Goal: Transaction & Acquisition: Purchase product/service

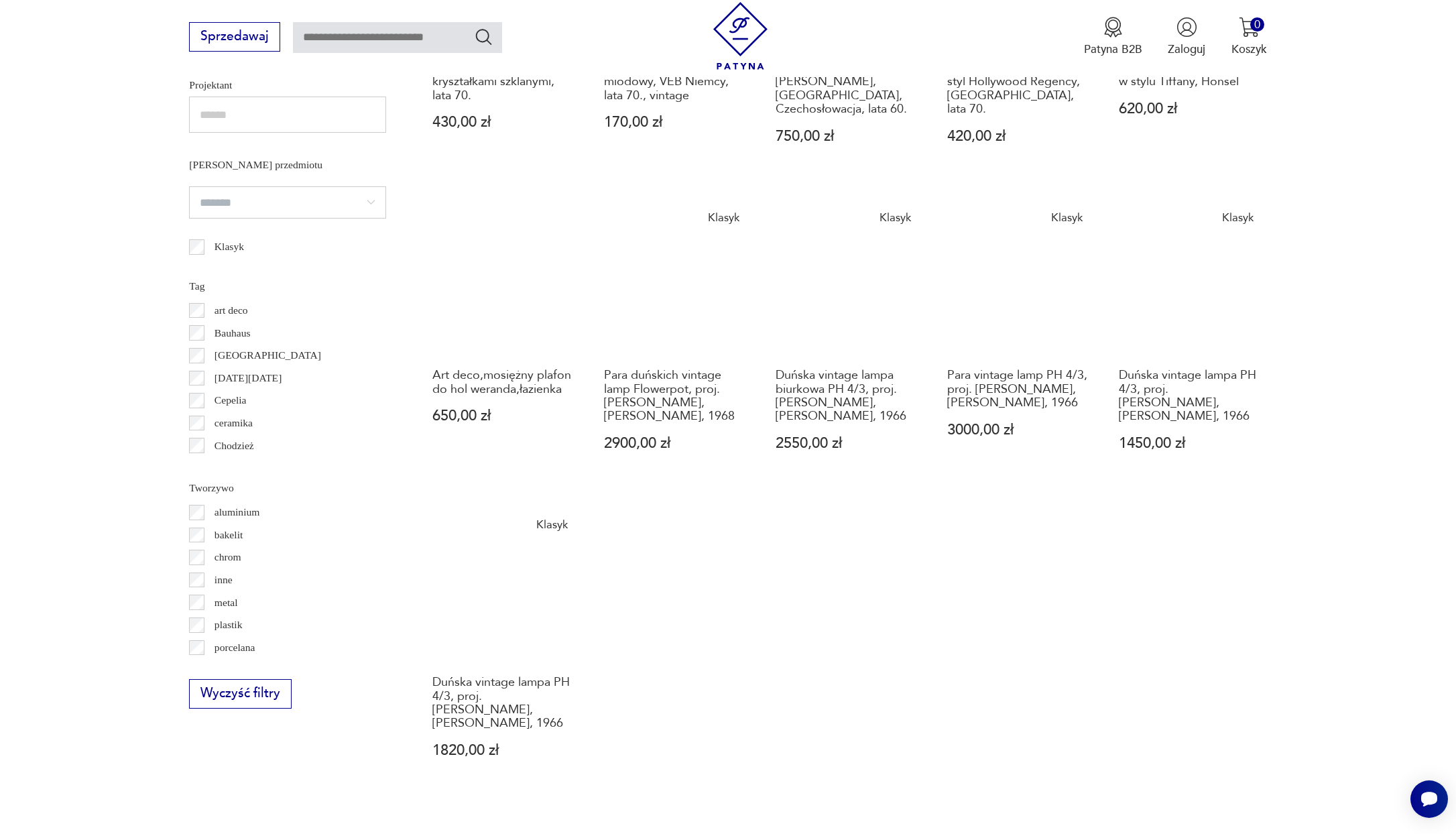
scroll to position [1552, 0]
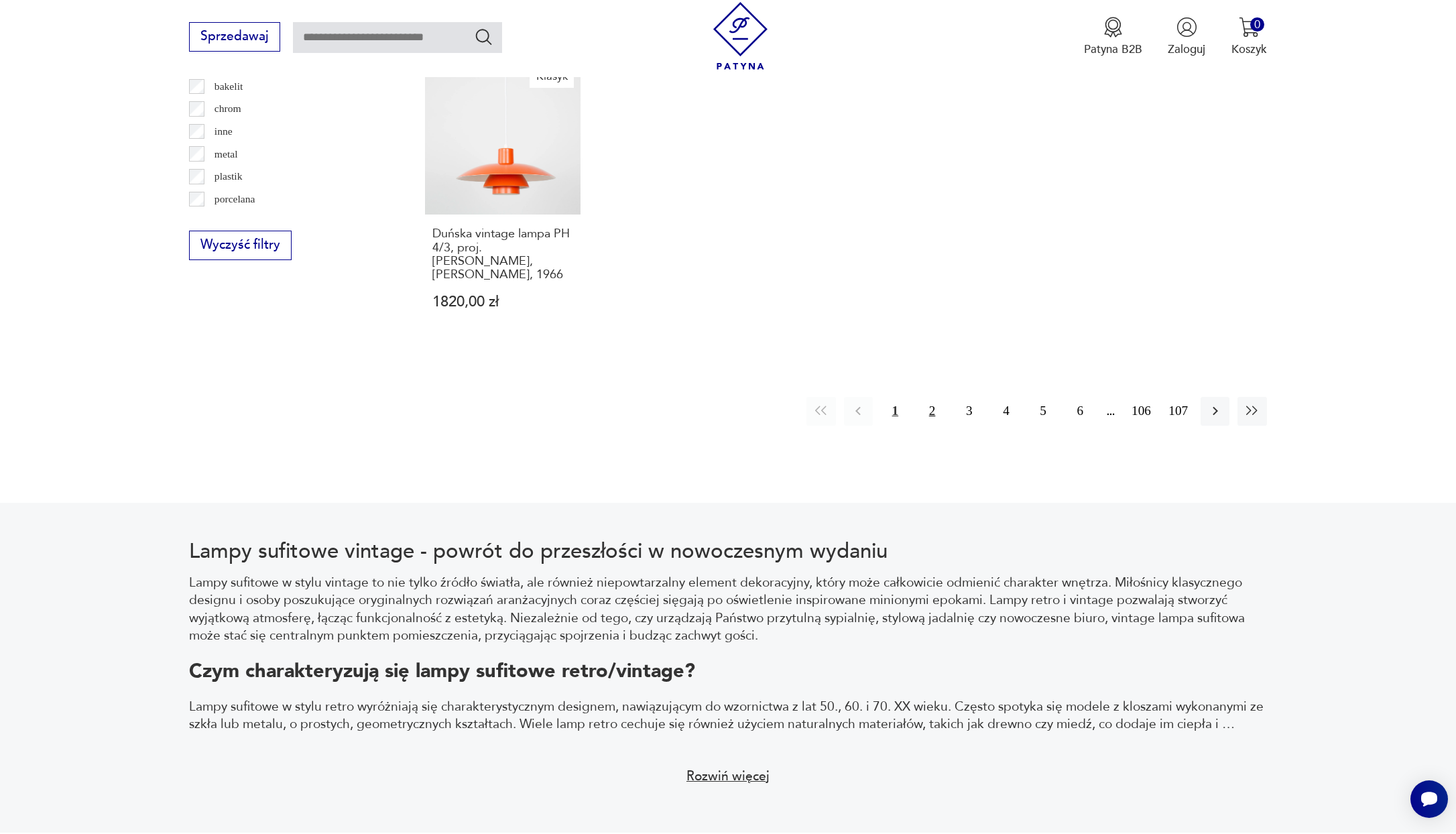
click at [935, 397] on button "2" at bounding box center [932, 411] width 29 height 29
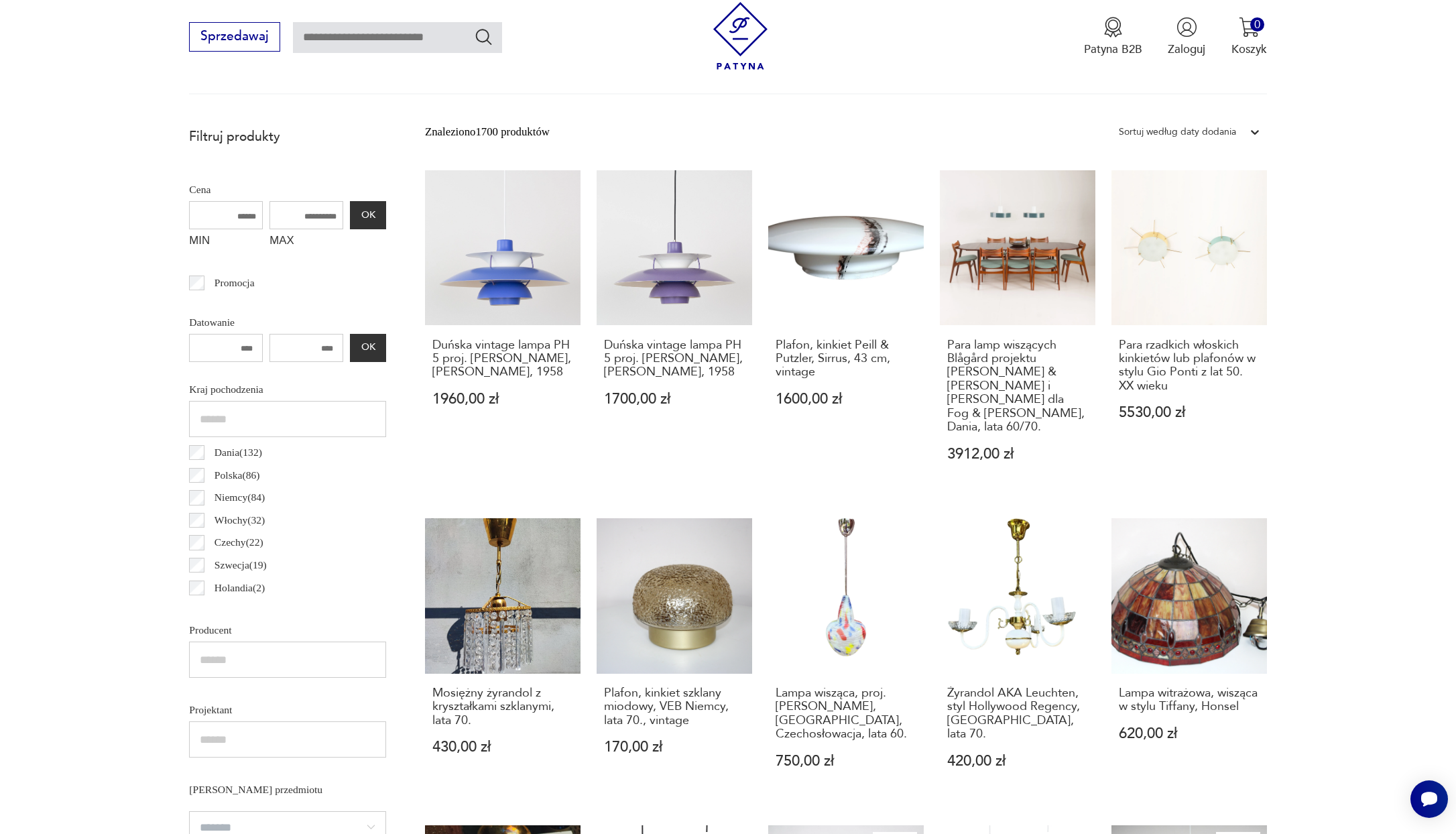
scroll to position [405, 0]
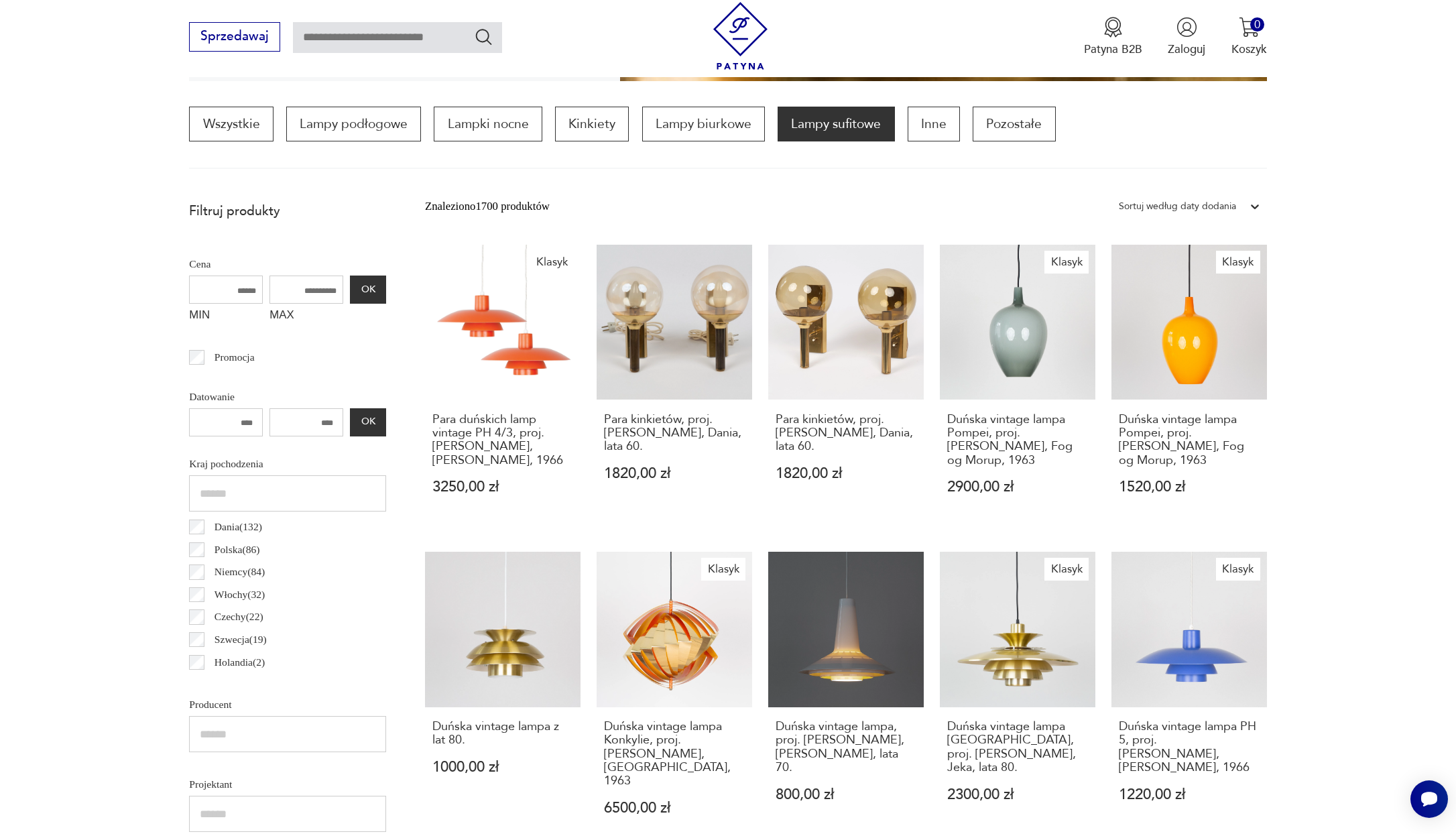
drag, startPoint x: 695, startPoint y: 169, endPoint x: 986, endPoint y: 215, distance: 294.6
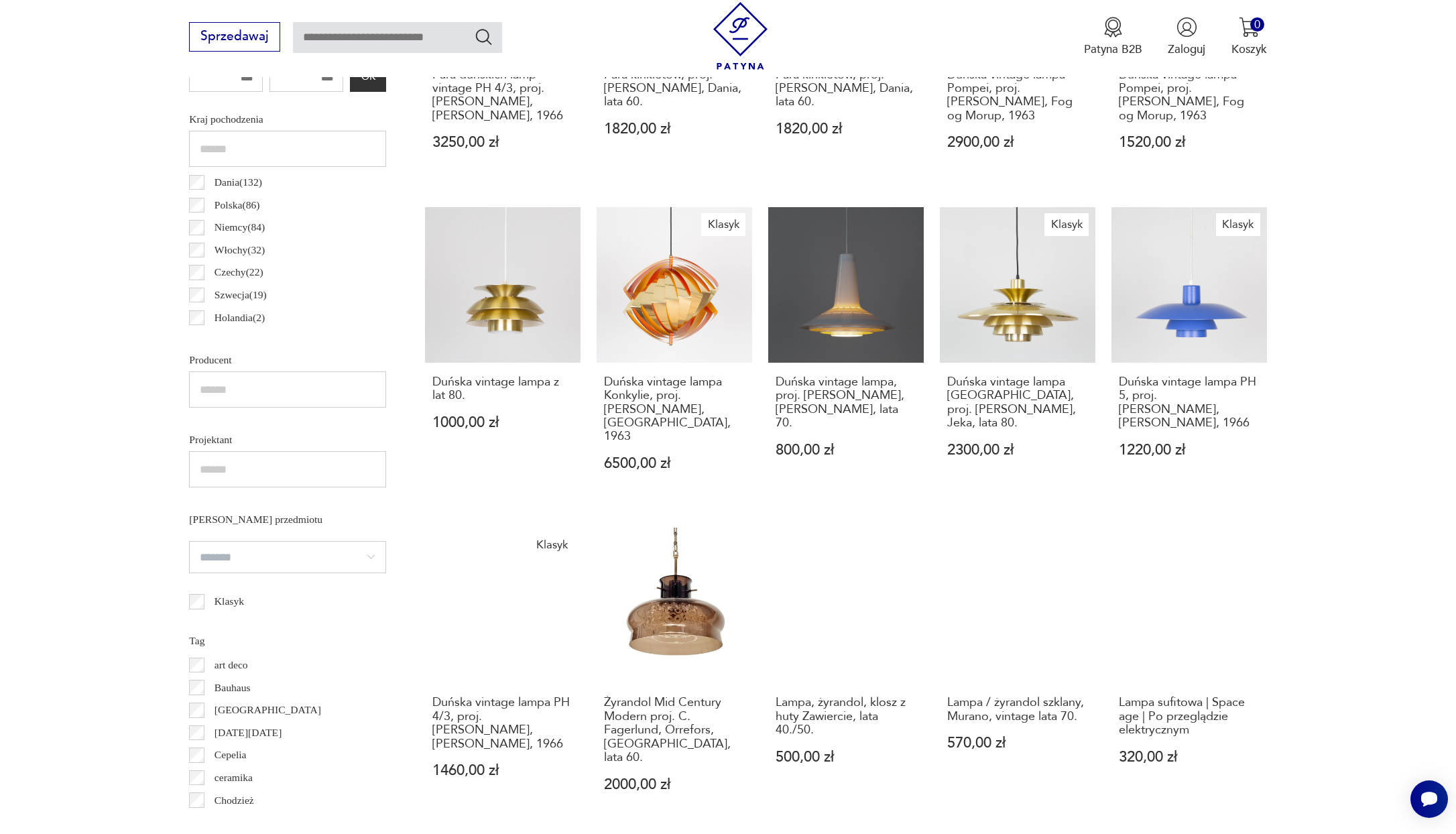
scroll to position [1154, 0]
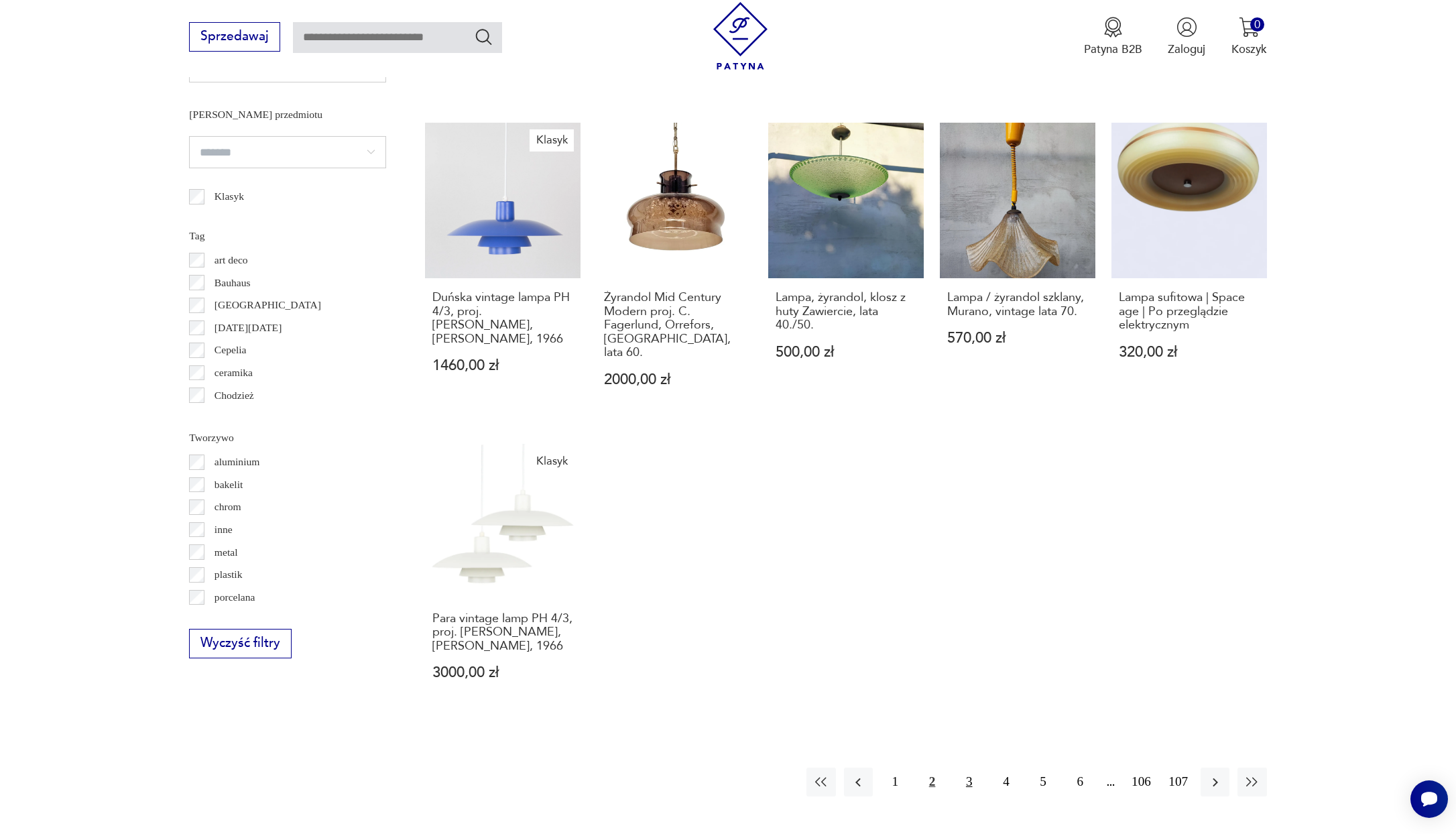
click at [970, 768] on button "3" at bounding box center [968, 782] width 29 height 29
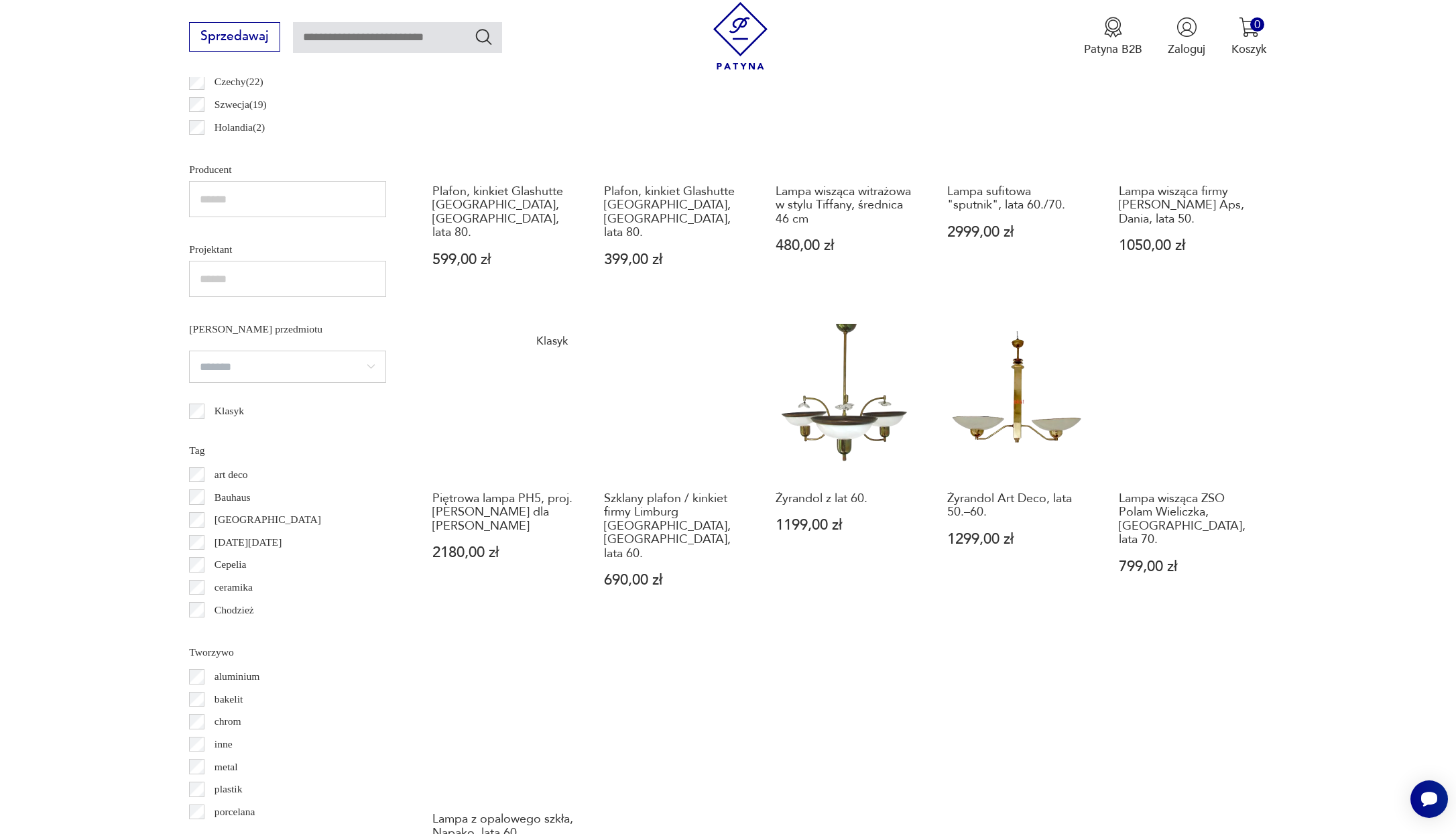
scroll to position [1176, 0]
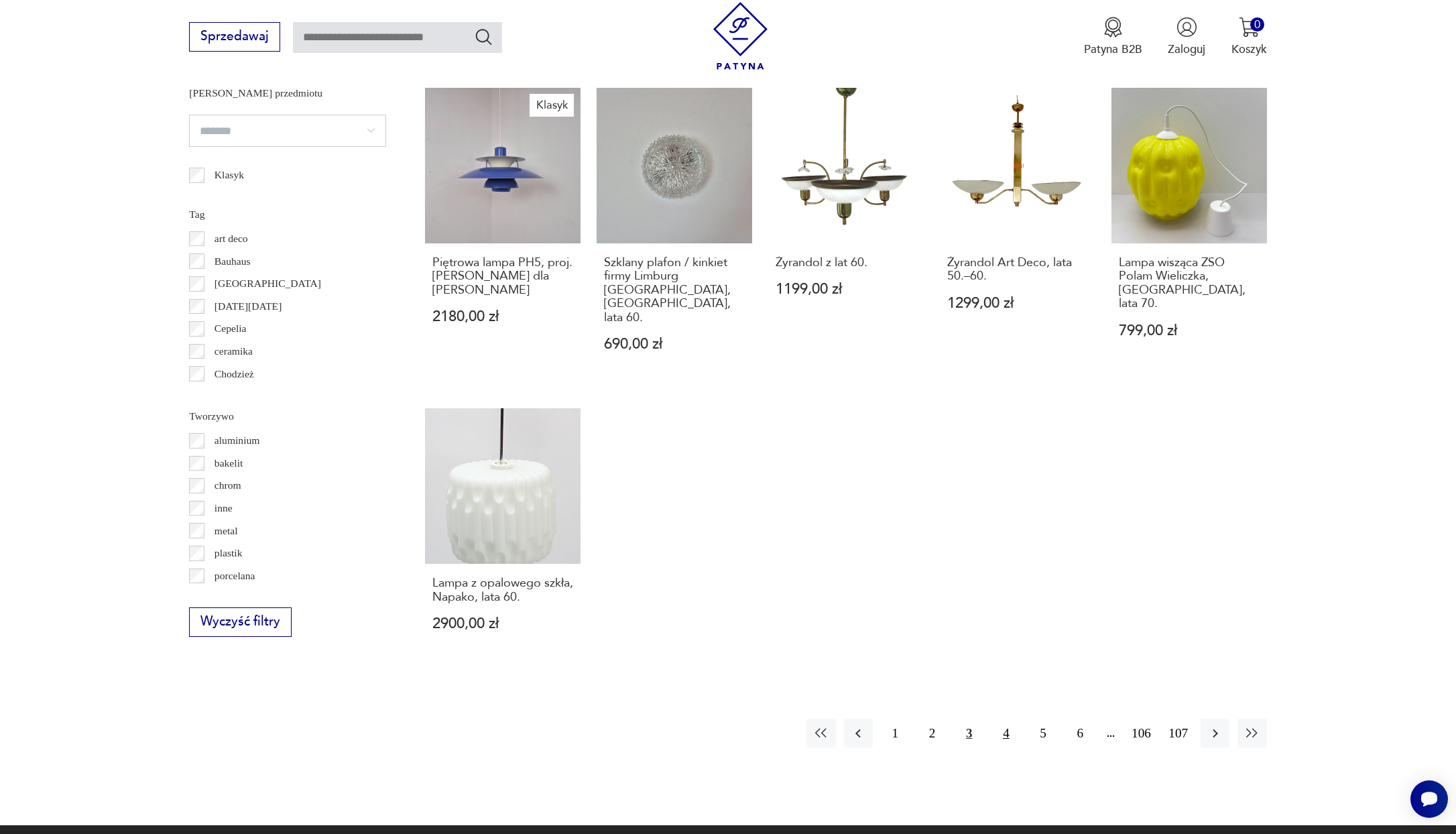
click at [1006, 723] on button "4" at bounding box center [1006, 732] width 29 height 29
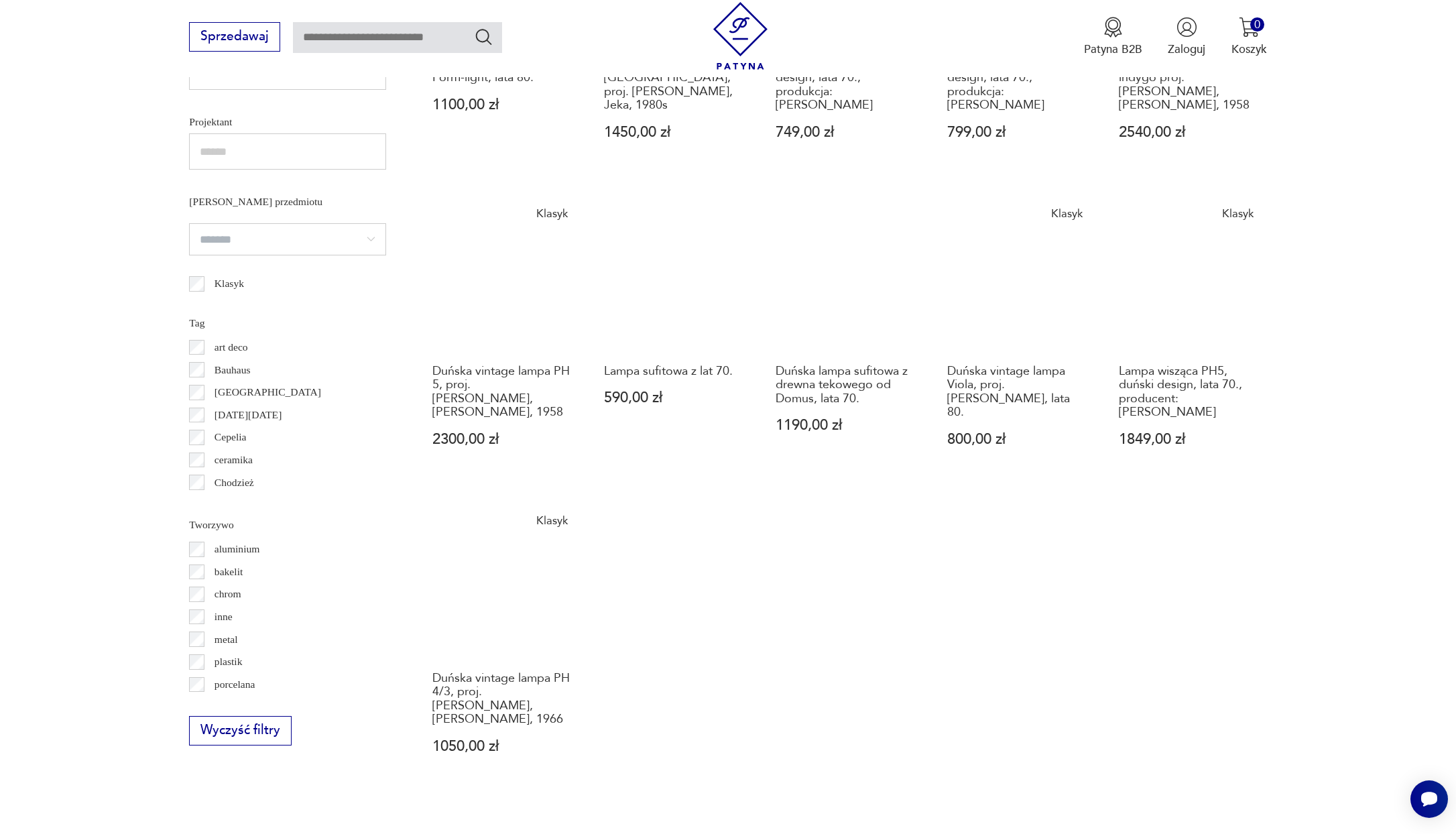
scroll to position [1225, 0]
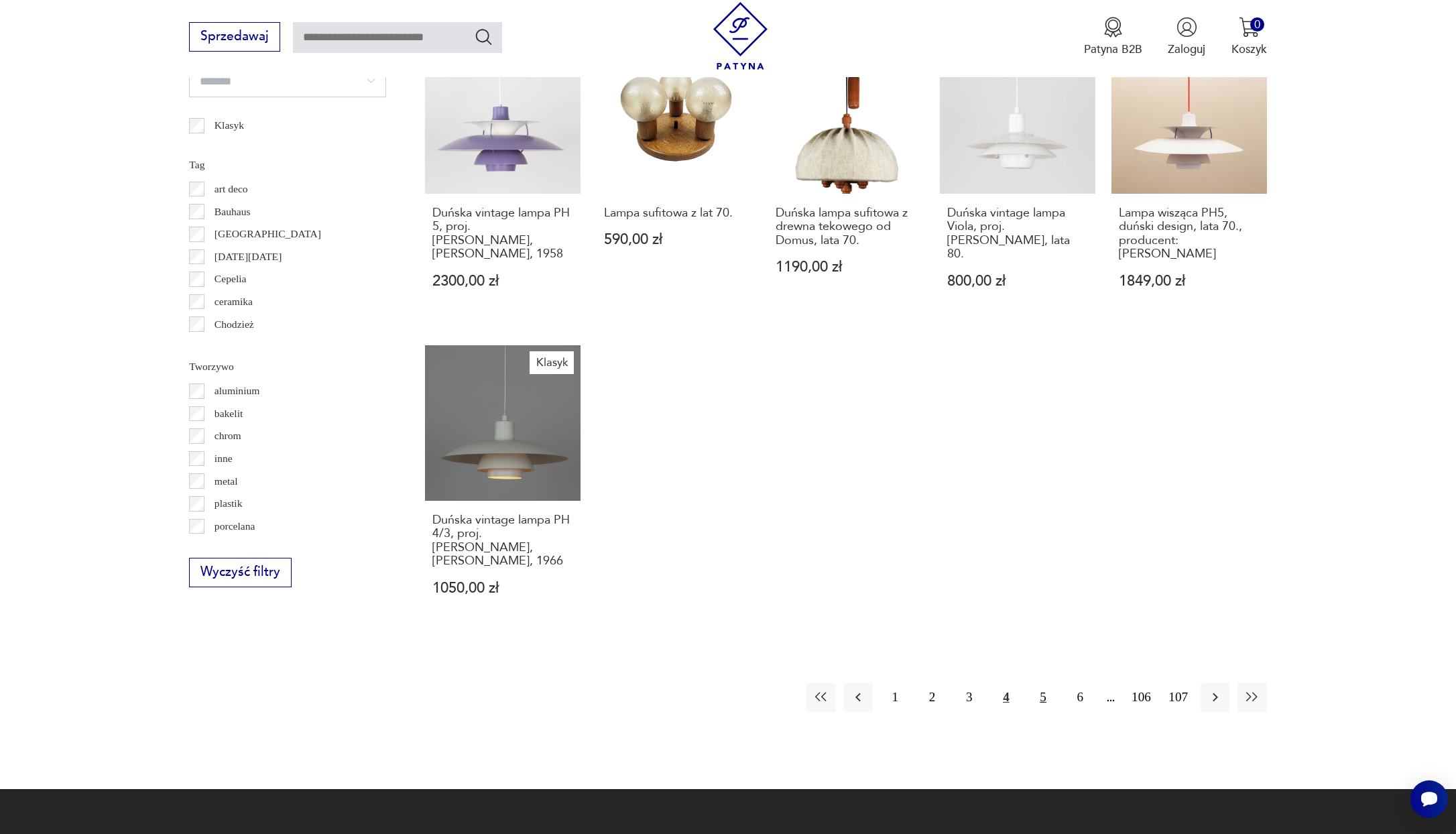
click at [1036, 686] on button "5" at bounding box center [1043, 697] width 29 height 29
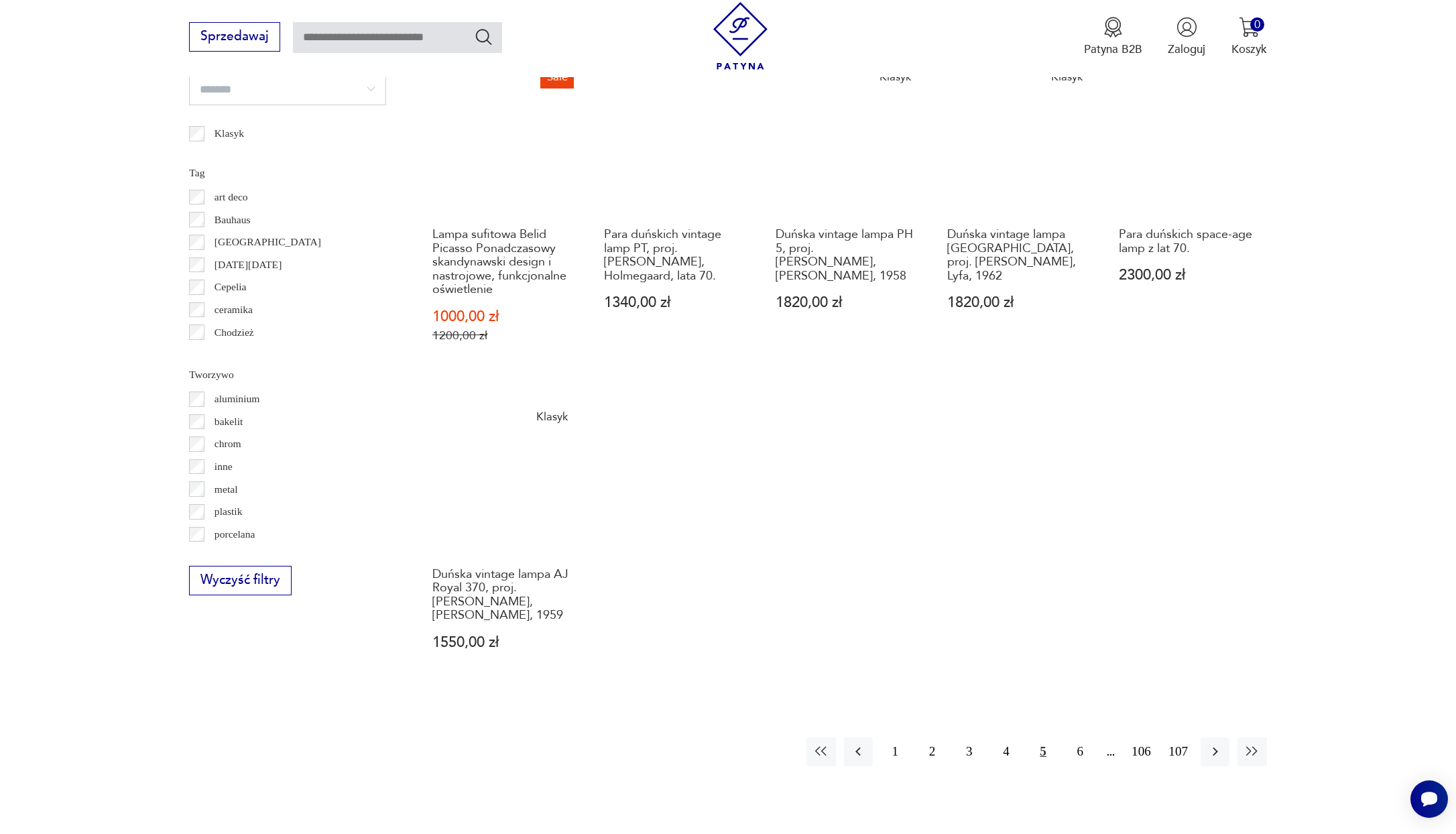
scroll to position [1230, 0]
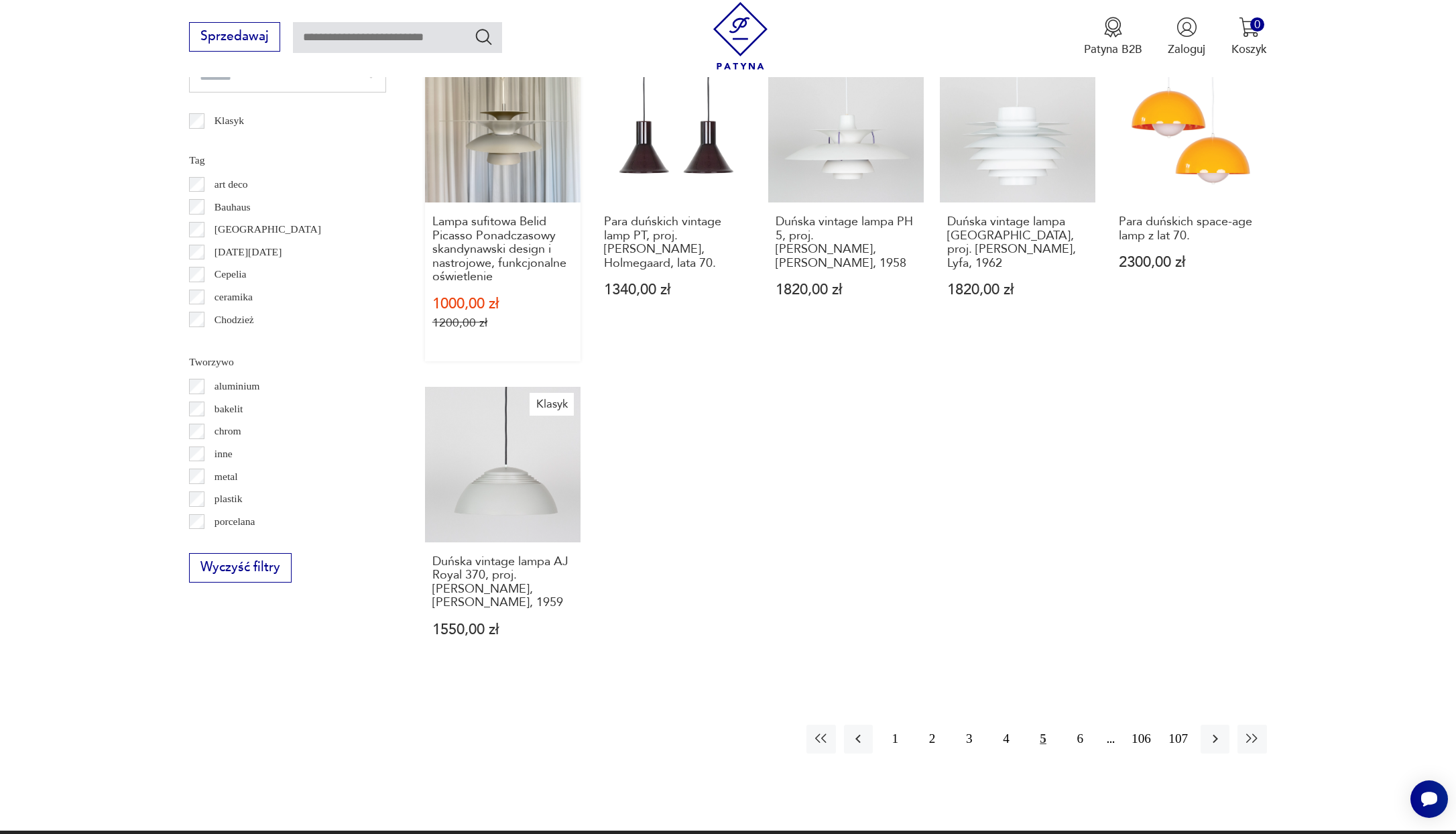
click at [475, 153] on link "Sale Lampa sufitowa Belid Picasso Ponadczasowy skandynawski design i nastrojowe…" at bounding box center [502, 204] width 156 height 314
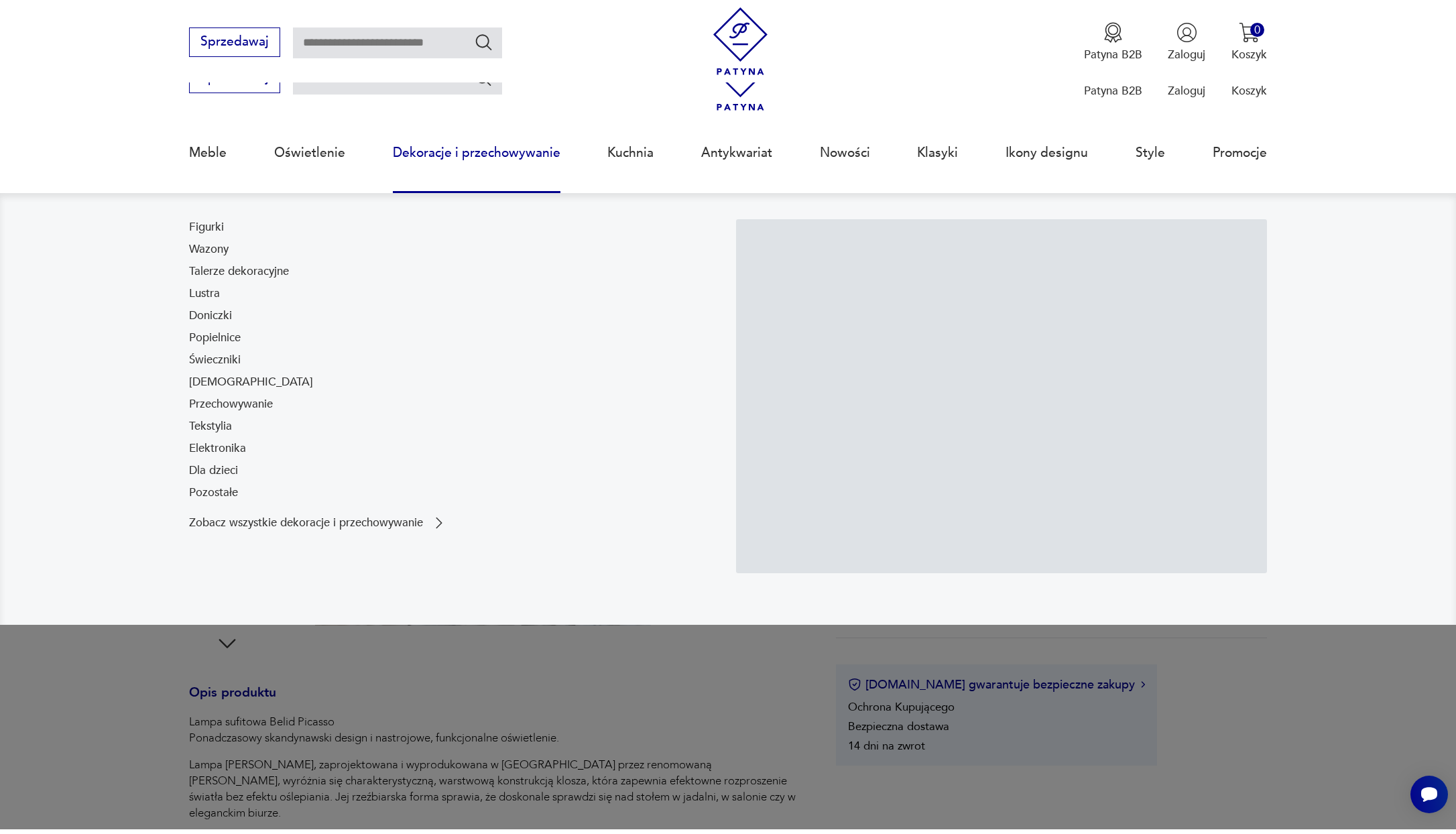
scroll to position [367, 0]
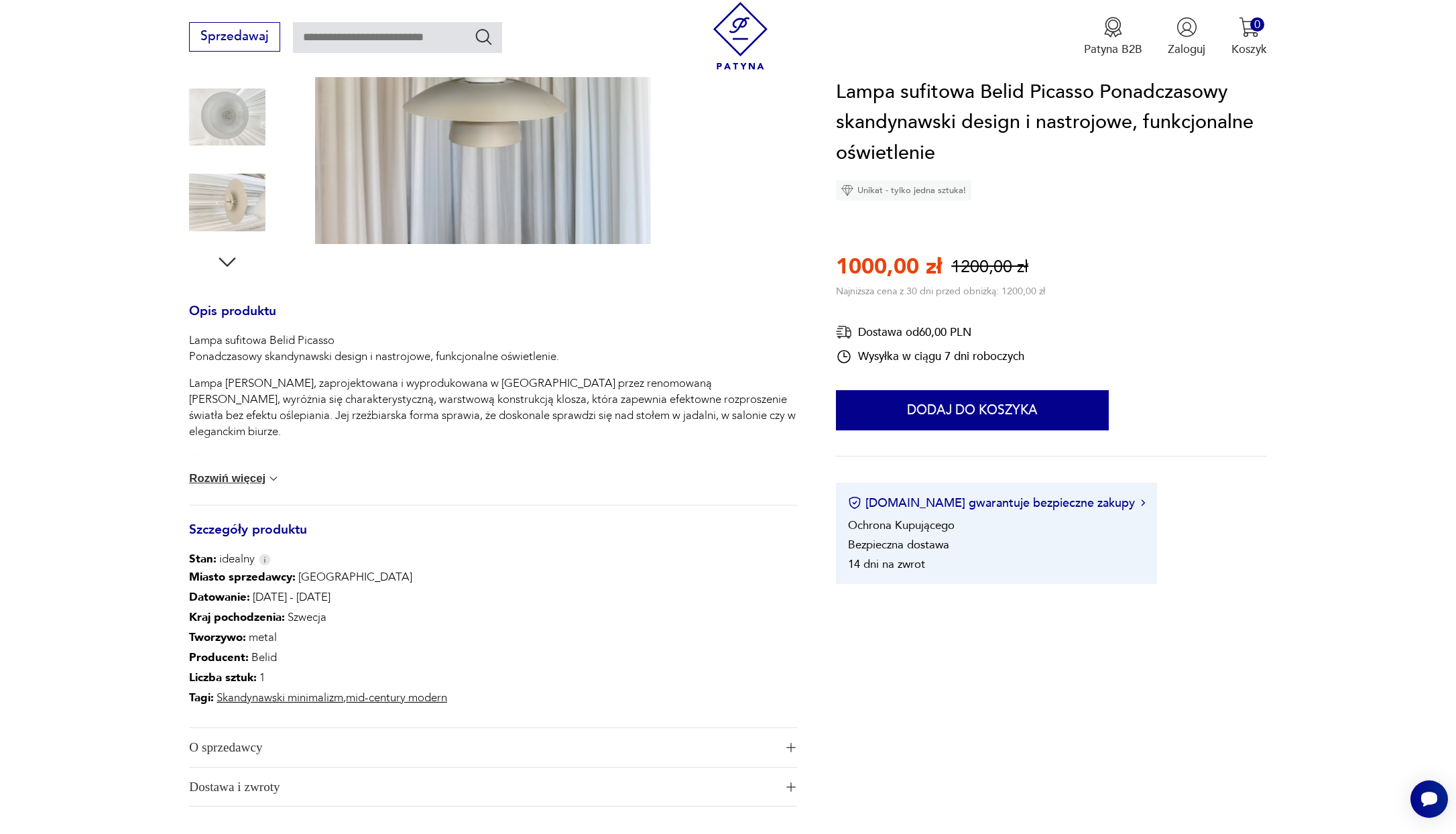
click at [1295, 577] on section "Sale Opis produktu Lampa sufitowa Belid Picasso Ponadczasowy skandynawski desig…" at bounding box center [728, 361] width 1456 height 968
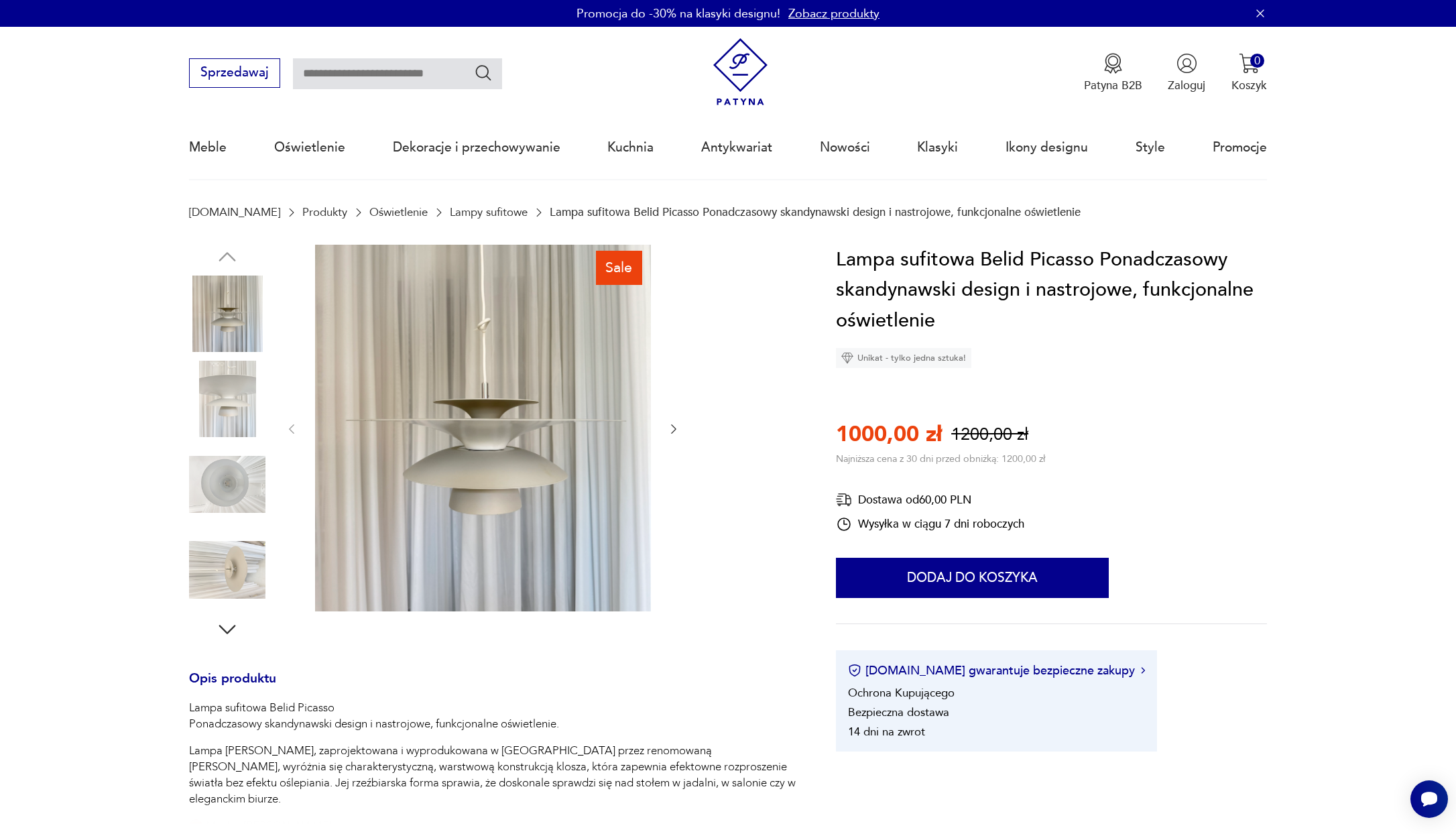
click at [232, 395] on img at bounding box center [227, 399] width 77 height 77
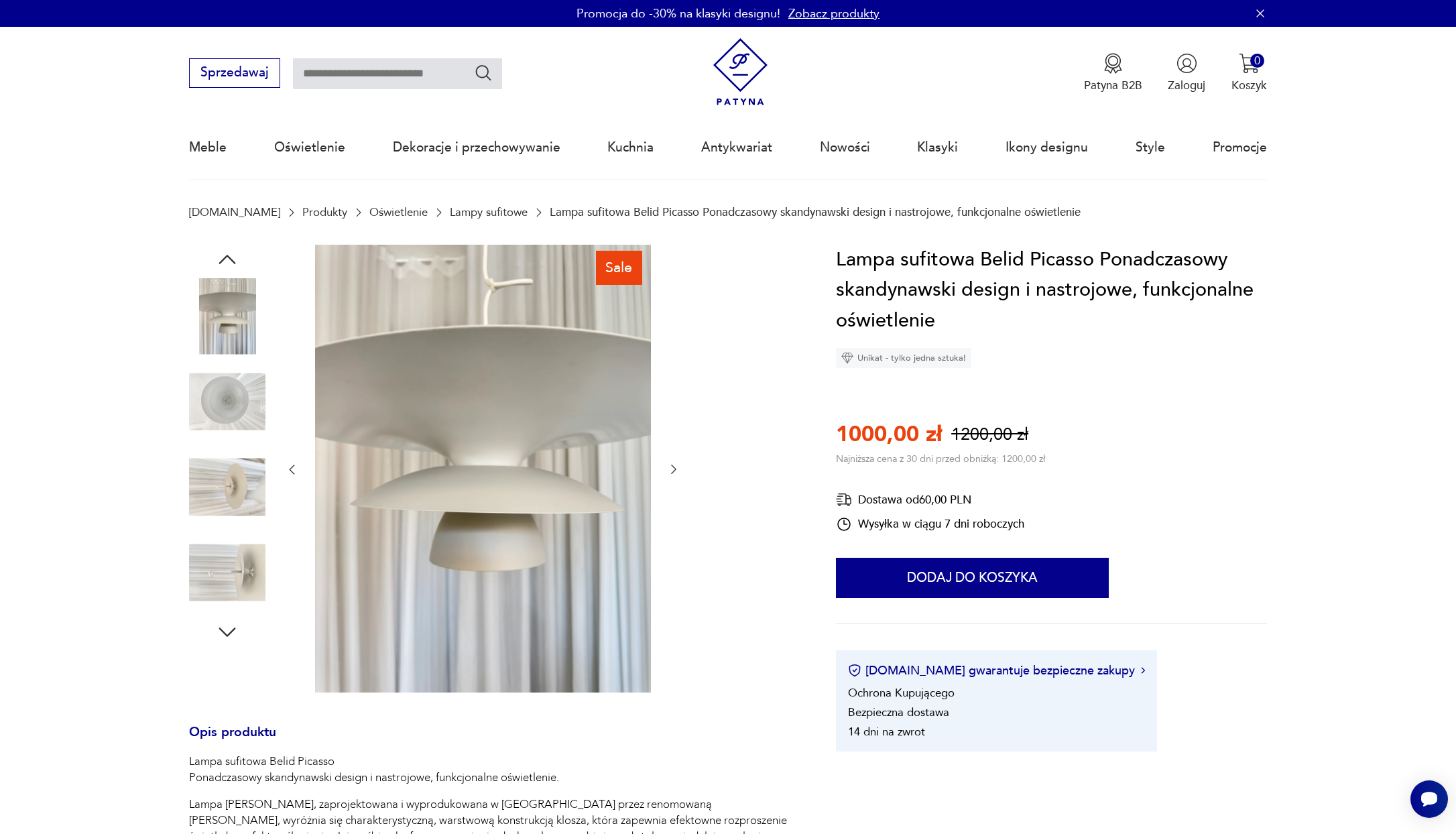
click at [233, 317] on img at bounding box center [227, 317] width 77 height 77
